Goal: Task Accomplishment & Management: Complete application form

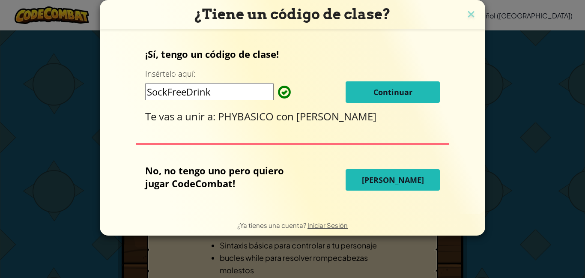
click at [373, 90] on span "Continuar" at bounding box center [392, 92] width 39 height 10
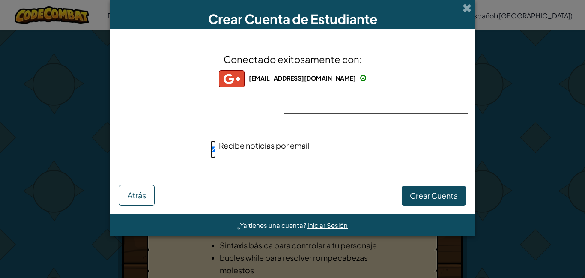
click at [214, 151] on input "Recibe noticias por email" at bounding box center [213, 149] width 6 height 17
checkbox input "false"
click at [413, 196] on span "Crear Cuenta" at bounding box center [434, 195] width 48 height 10
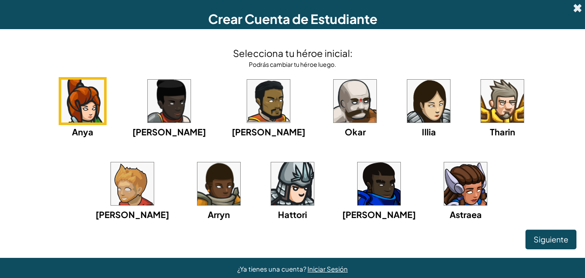
click at [573, 12] on span at bounding box center [577, 7] width 9 height 9
